Goal: Use online tool/utility: Utilize a website feature to perform a specific function

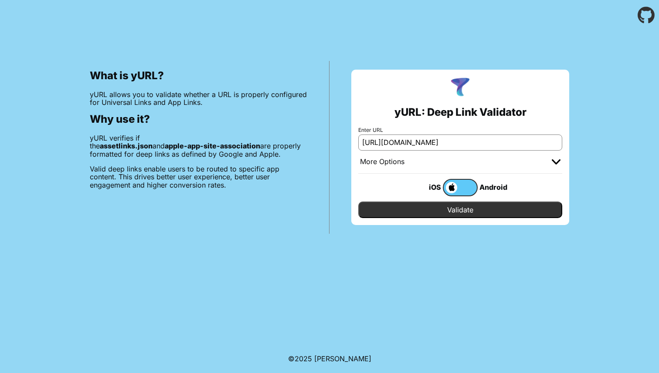
click at [448, 209] on input "Validate" at bounding box center [460, 210] width 204 height 17
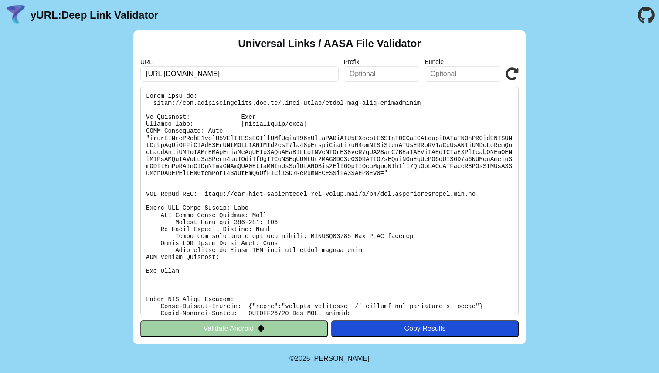
scroll to position [0, 248]
drag, startPoint x: 261, startPoint y: 72, endPoint x: 428, endPoint y: 72, distance: 167.8
click at [428, 72] on div "URL [URL][DOMAIN_NAME] Prefix Bundle Validate" at bounding box center [329, 70] width 378 height 24
type input "[URL][DOMAIN_NAME]"
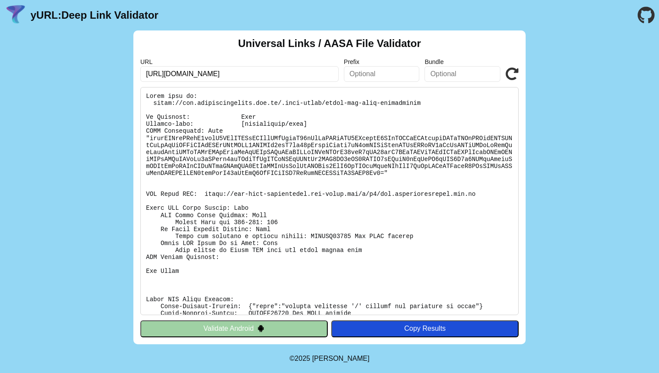
click at [512, 76] on icon at bounding box center [512, 74] width 13 height 13
click at [261, 76] on input "[URL][DOMAIN_NAME]" at bounding box center [239, 74] width 198 height 16
paste input "/EGHL/TPPayment?id=2509P113264CO00012-5ad0&transactionType=CO_PAYMENT_PRESCRIPT…"
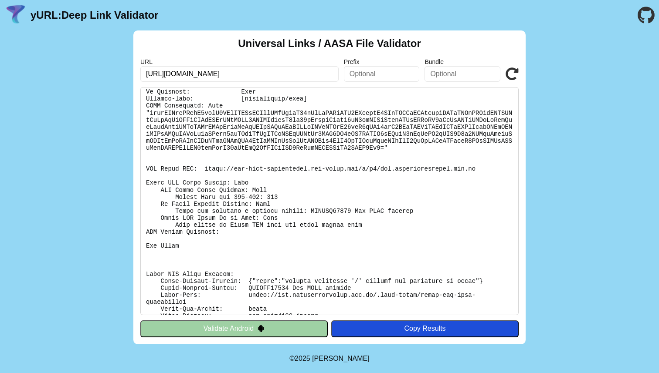
scroll to position [92, 0]
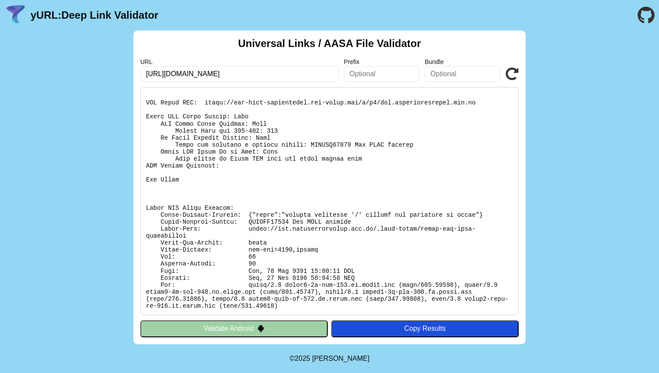
type input "[URL][DOMAIN_NAME]"
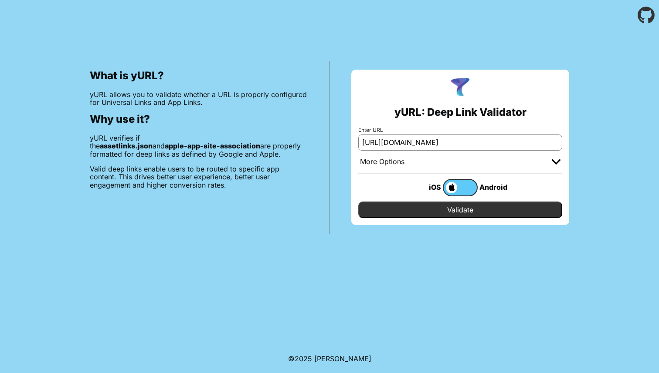
click at [468, 217] on input "Validate" at bounding box center [460, 210] width 204 height 17
